Goal: Task Accomplishment & Management: Complete application form

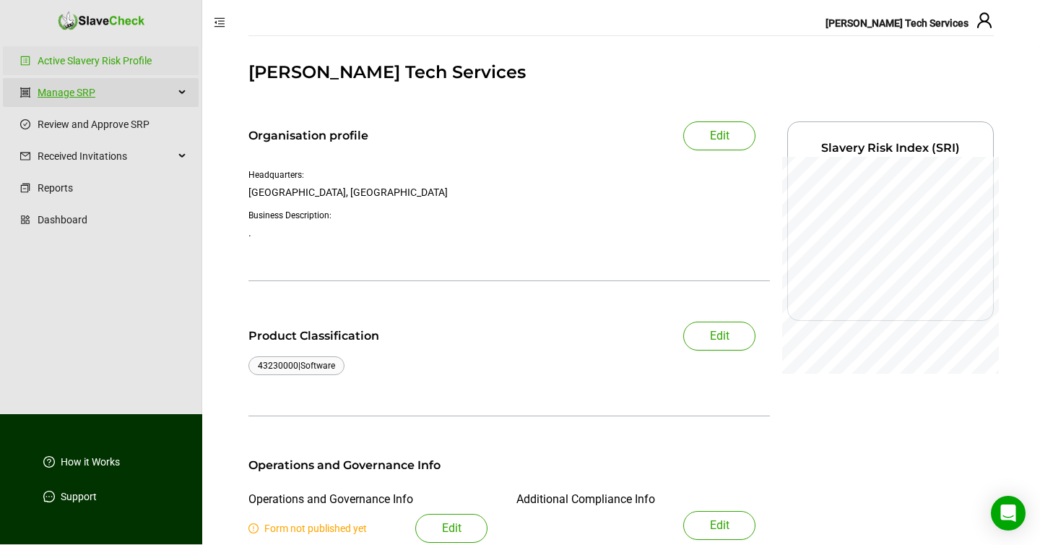
click at [86, 90] on link "Manage SRP" at bounding box center [106, 92] width 136 height 29
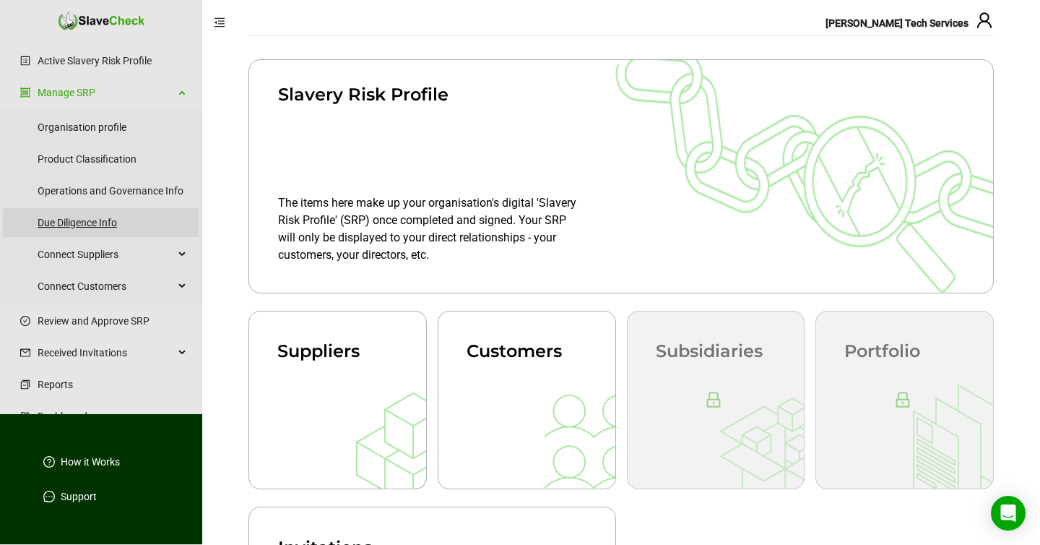
click at [85, 220] on link "Due Diligence Info" at bounding box center [112, 222] width 149 height 29
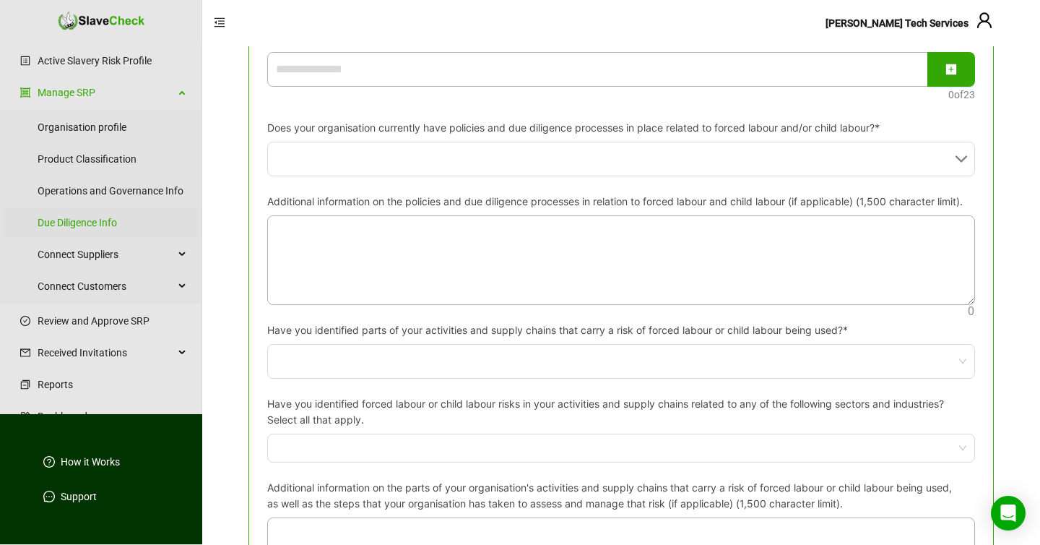
scroll to position [588, 0]
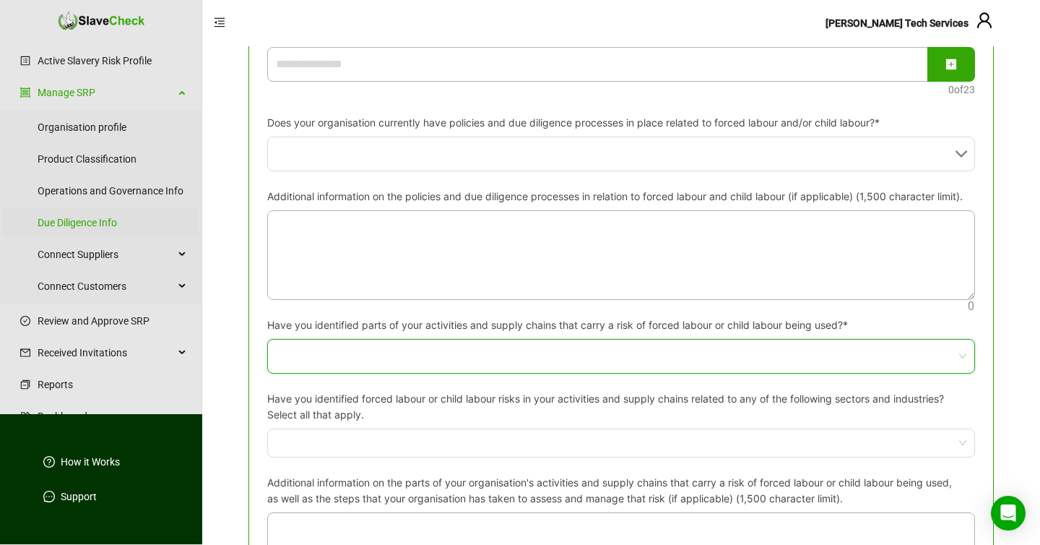
click at [493, 373] on input "Have you identified parts of your activities and supply chains that carry a ris…" at bounding box center [617, 355] width 682 height 33
click at [473, 333] on label "Have you identified parts of your activities and supply chains that carry a ris…" at bounding box center [562, 325] width 591 height 16
click at [473, 344] on input "Have you identified parts of your activities and supply chains that carry a ris…" at bounding box center [617, 355] width 682 height 33
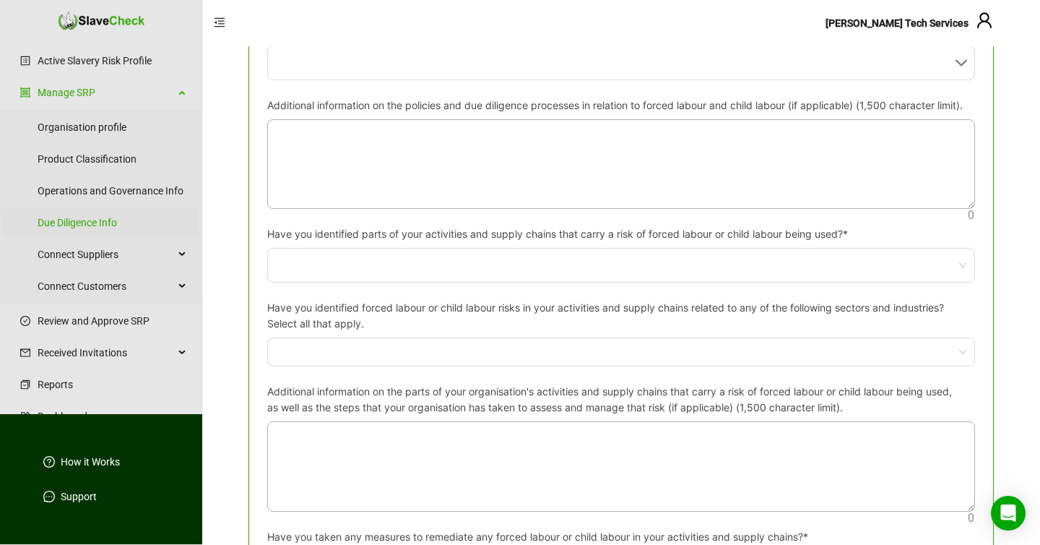
scroll to position [681, 0]
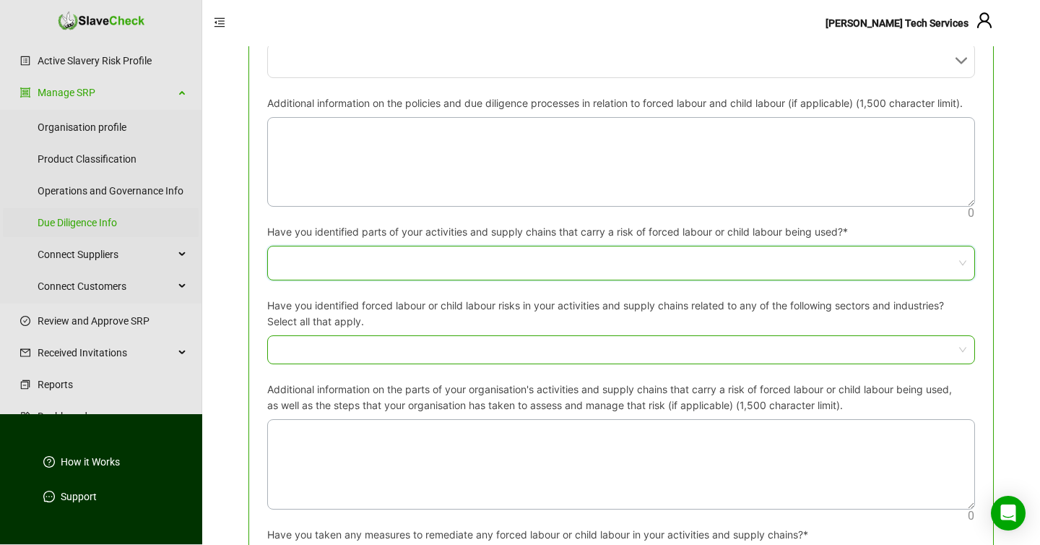
click at [575, 355] on div at bounding box center [613, 349] width 687 height 10
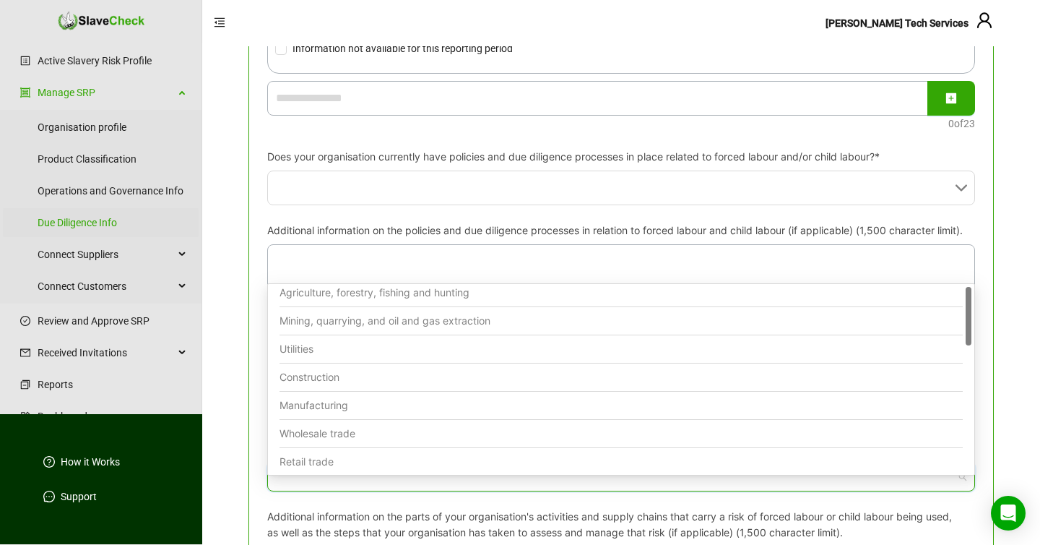
scroll to position [0, 0]
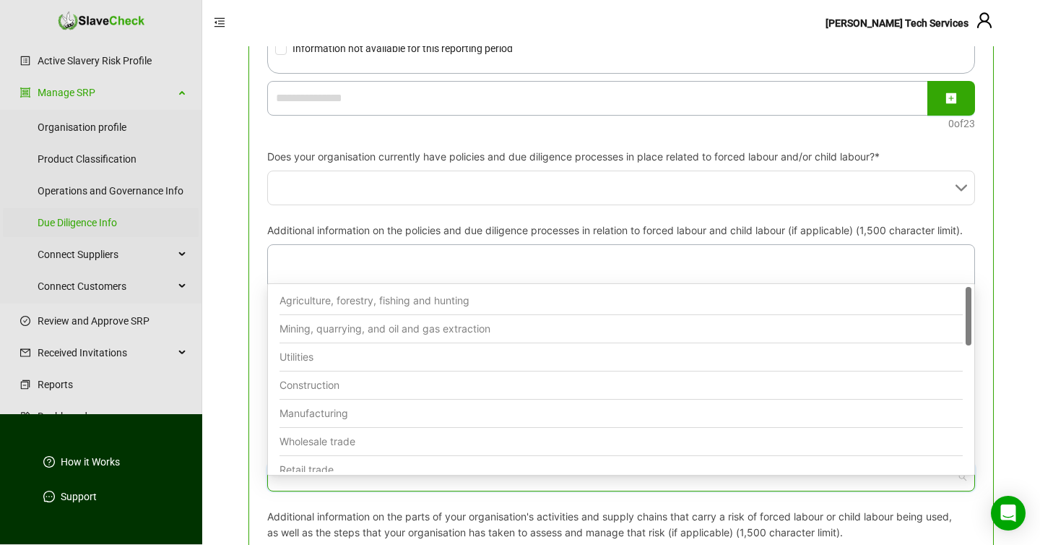
click at [503, 238] on label "Additional information on the policies and due diligence processes in relation …" at bounding box center [620, 230] width 706 height 16
click at [503, 247] on textarea "Additional information on the policies and due diligence processes in relation …" at bounding box center [621, 289] width 706 height 89
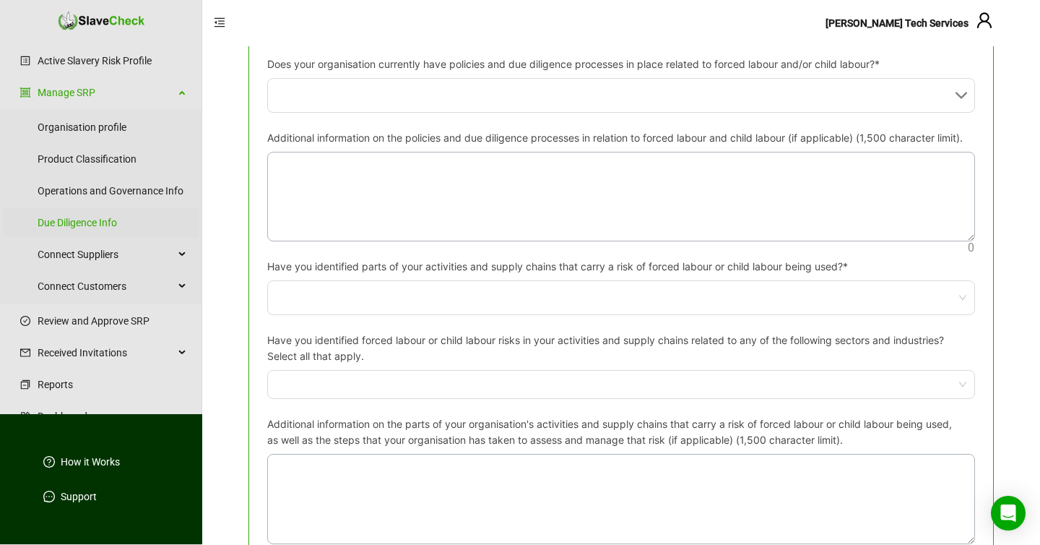
scroll to position [648, 0]
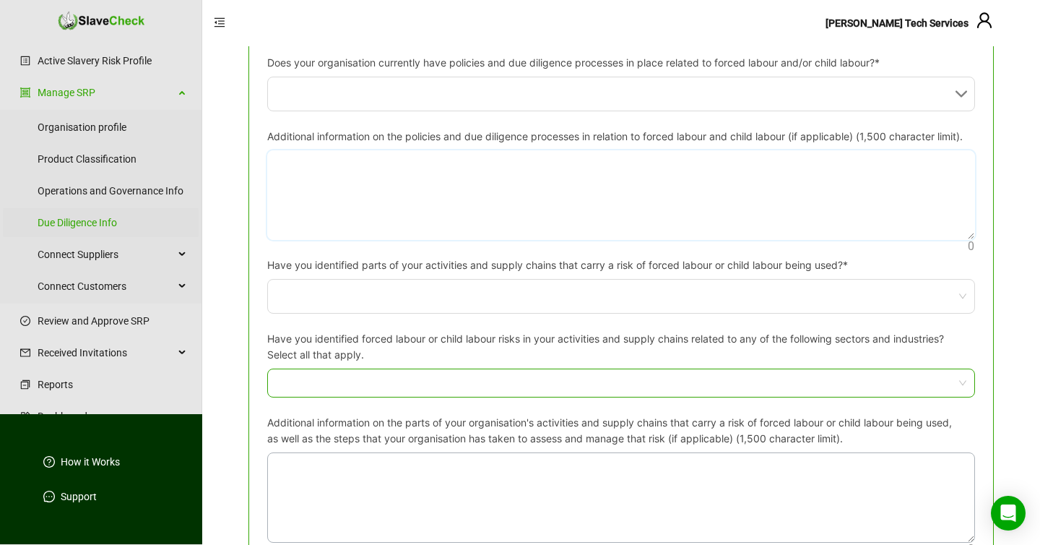
click at [618, 388] on div at bounding box center [613, 383] width 687 height 10
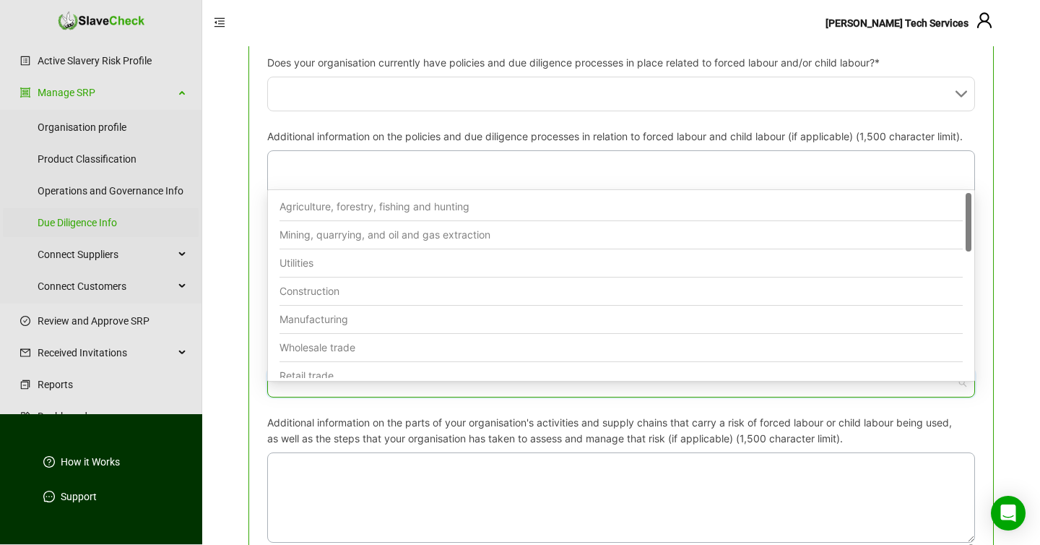
click at [255, 319] on div "Save Information on your organisation's structure, activities and supply chains…" at bounding box center [620, 475] width 745 height 1812
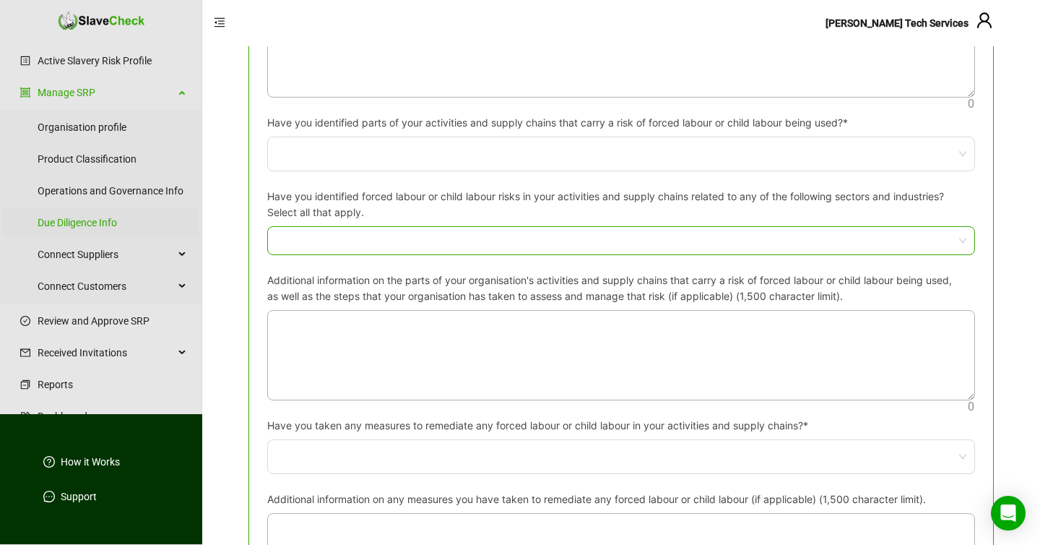
scroll to position [797, 0]
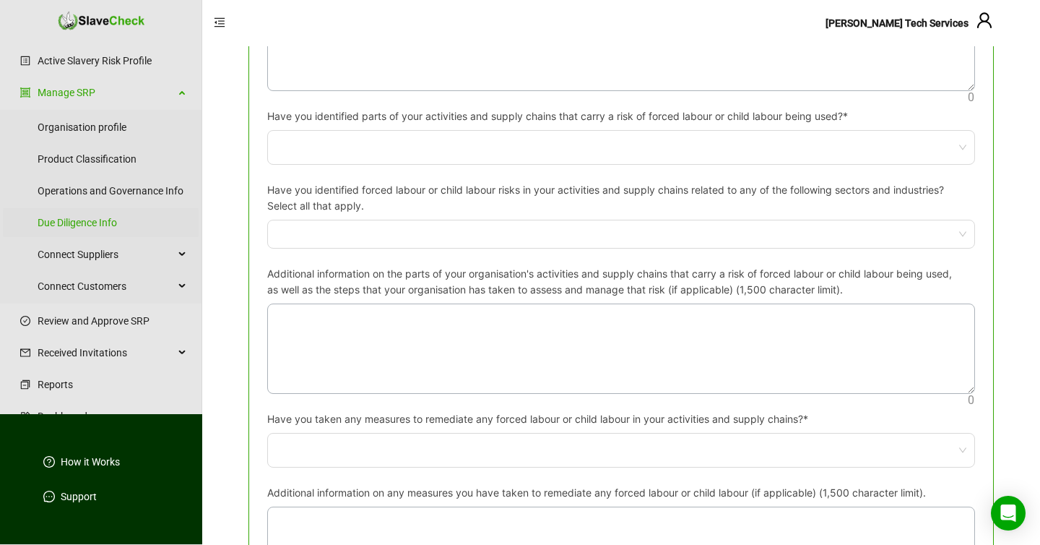
click at [335, 286] on label "Additional information on the parts of your organisation's activities and suppl…" at bounding box center [621, 282] width 708 height 32
click at [335, 304] on textarea "Additional information on the parts of your organisation's activities and suppl…" at bounding box center [621, 348] width 706 height 89
click at [707, 298] on label "Additional information on the parts of your organisation's activities and suppl…" at bounding box center [621, 282] width 708 height 32
click at [707, 304] on textarea "Additional information on the parts of your organisation's activities and suppl…" at bounding box center [621, 348] width 706 height 89
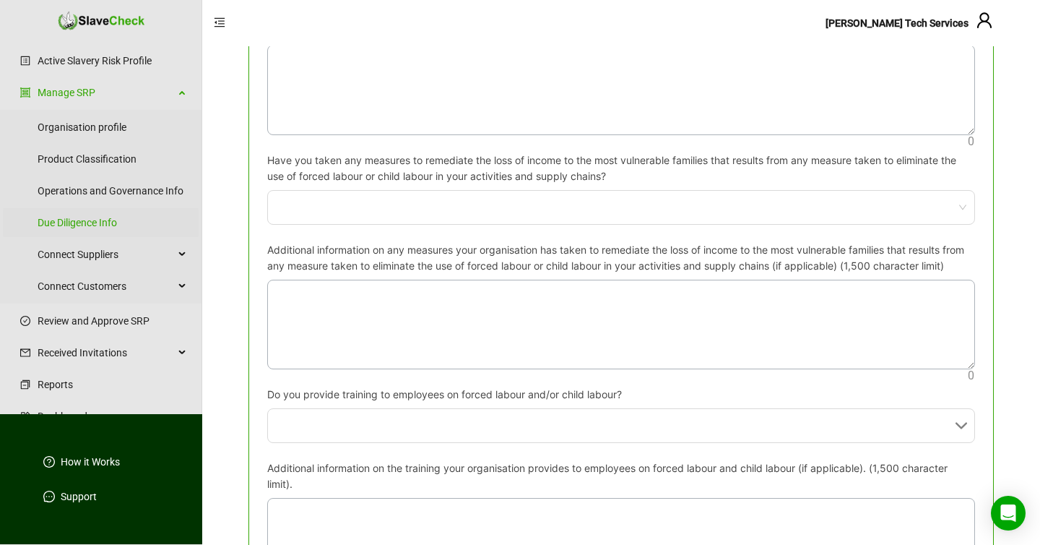
scroll to position [1261, 0]
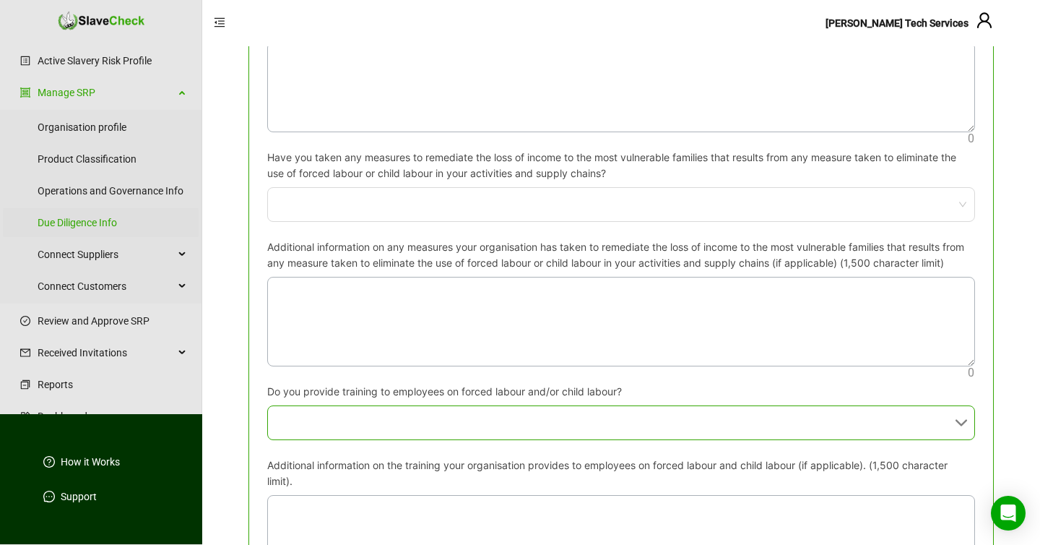
click at [638, 439] on input "Do you provide training to employees on forced labour and/or child labour?" at bounding box center [617, 422] width 682 height 33
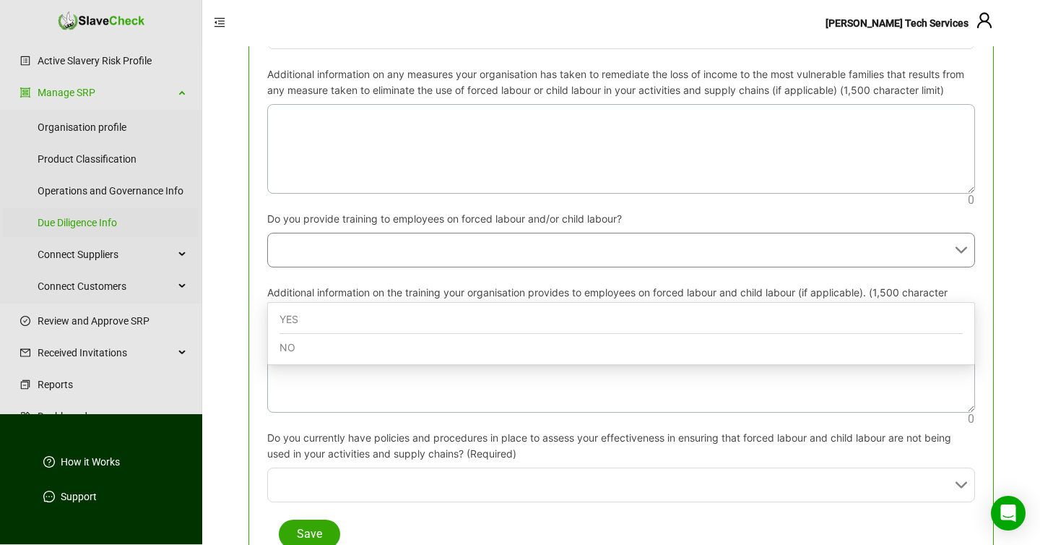
scroll to position [1437, 0]
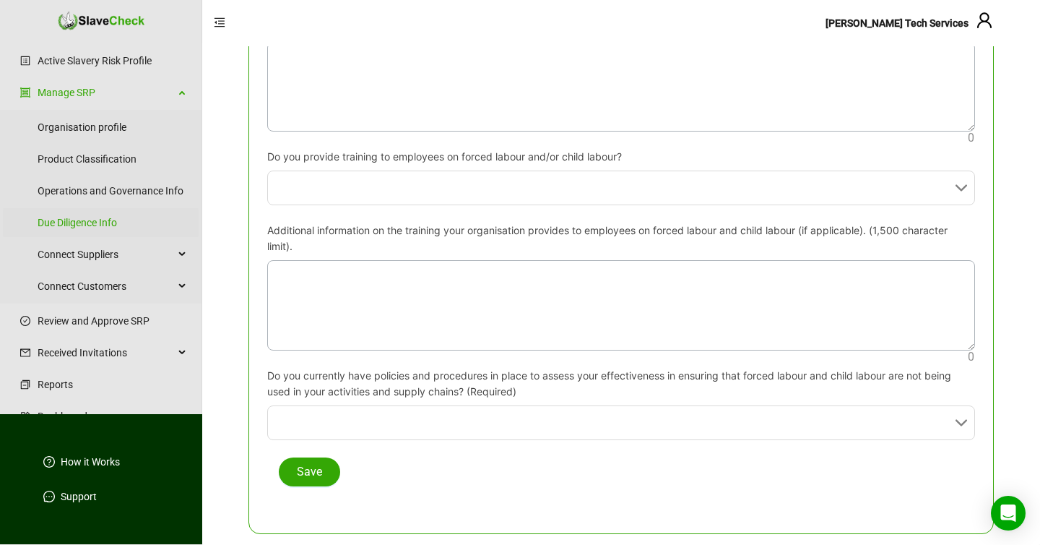
scroll to position [1527, 0]
